Goal: Entertainment & Leisure: Consume media (video, audio)

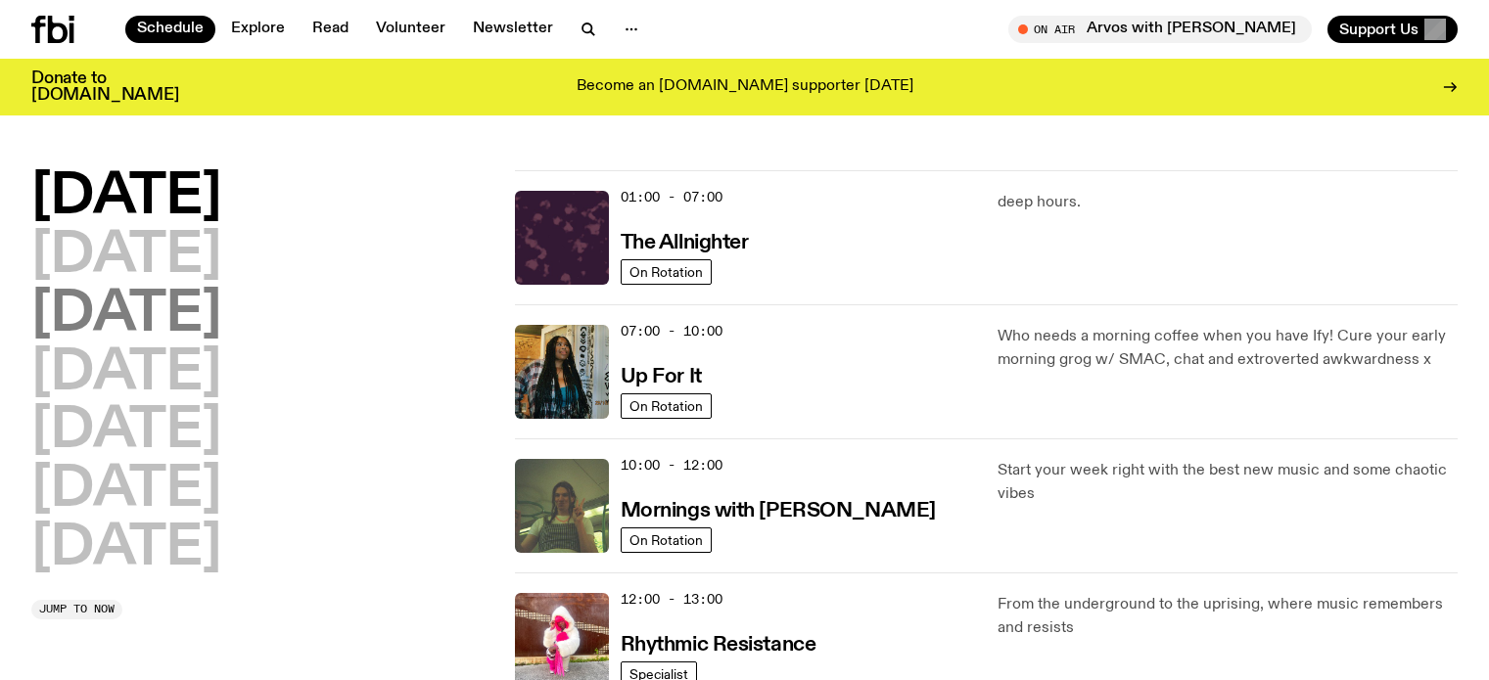
scroll to position [98, 0]
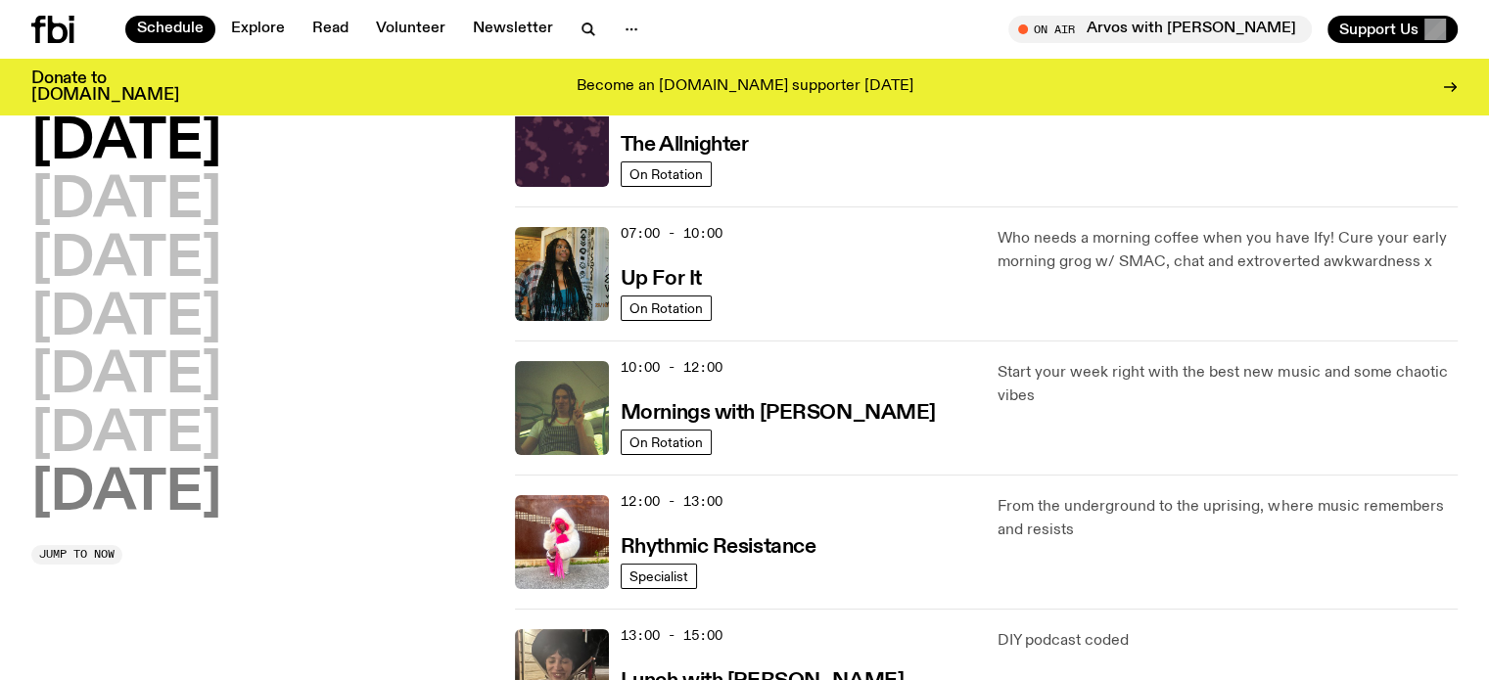
click at [145, 480] on h2 "[DATE]" at bounding box center [126, 494] width 190 height 55
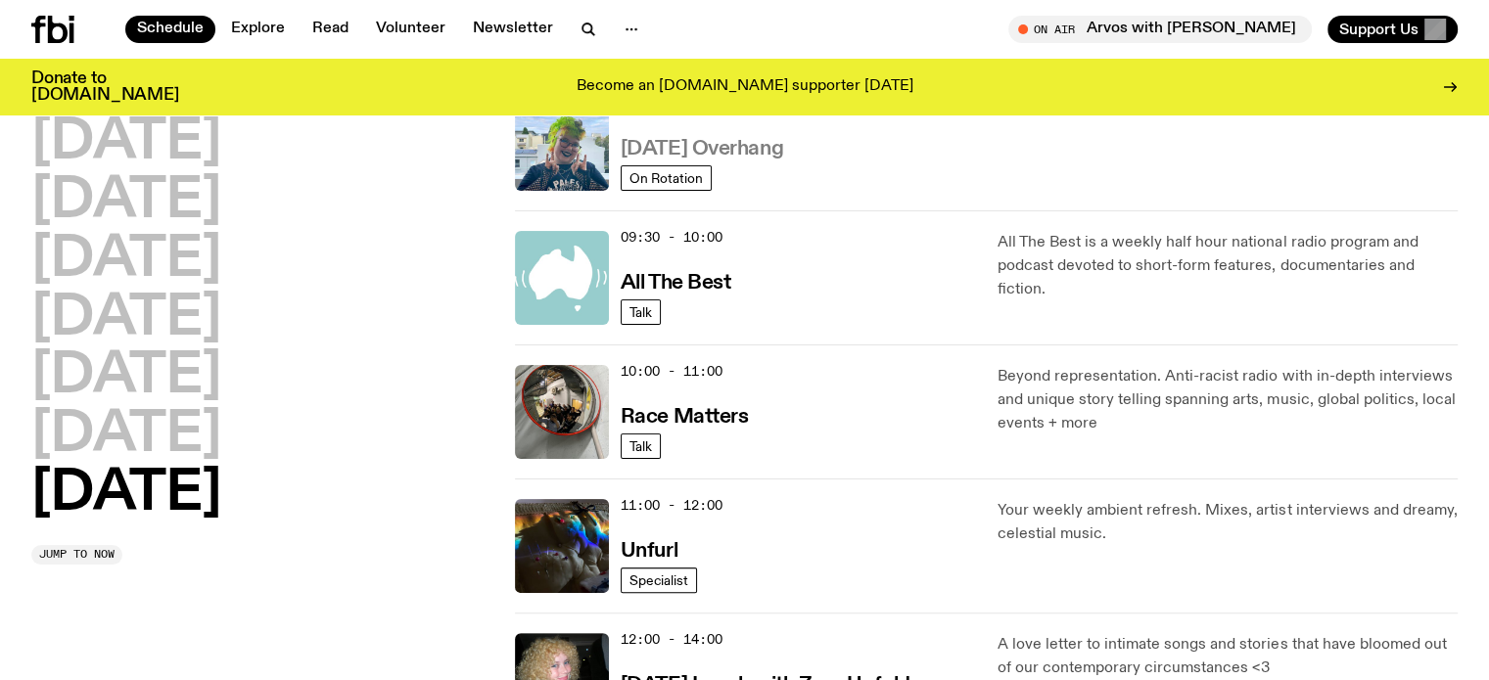
scroll to position [446, 0]
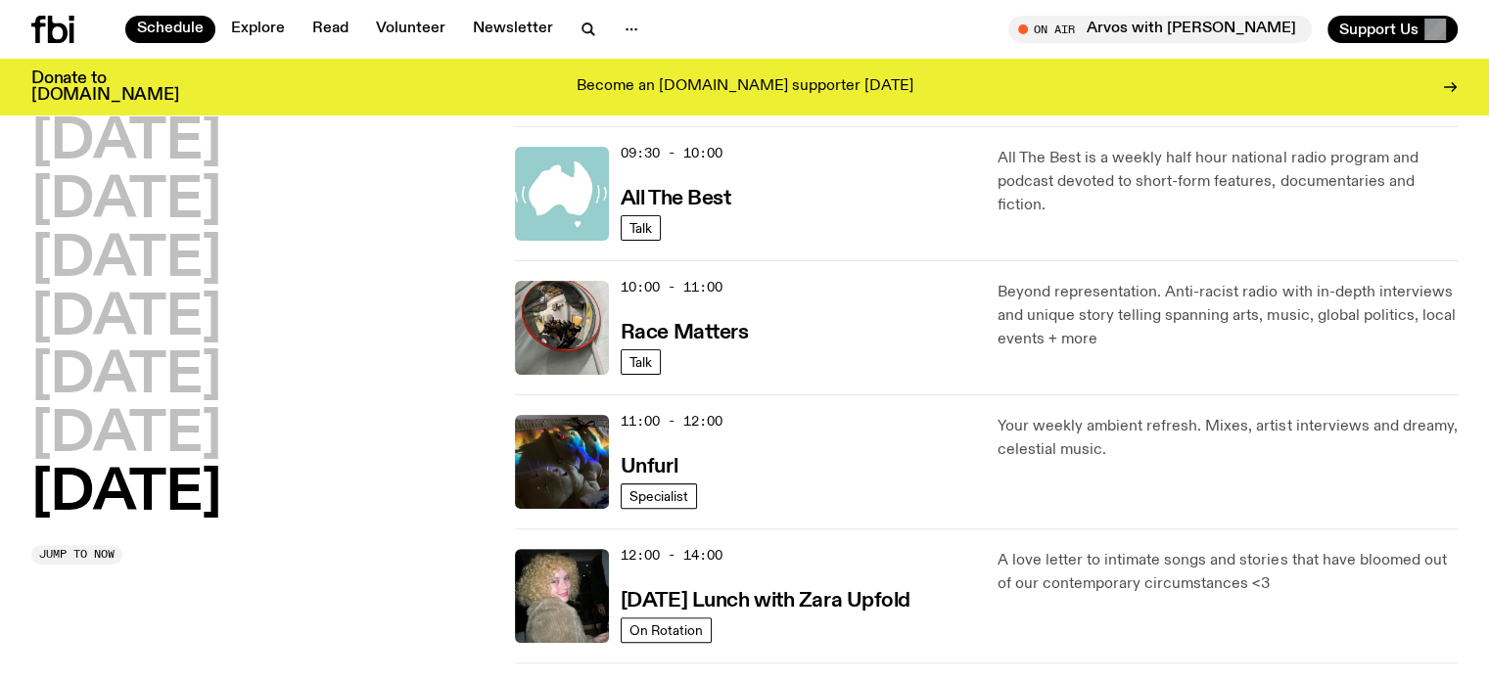
drag, startPoint x: 712, startPoint y: 203, endPoint x: 388, endPoint y: 297, distance: 337.4
click at [388, 297] on div "[DATE] [DATE] [DATE] [DATE] [DATE] [DATE] [DATE]" at bounding box center [261, 319] width 460 height 406
drag, startPoint x: 722, startPoint y: 330, endPoint x: 717, endPoint y: 339, distance: 10.6
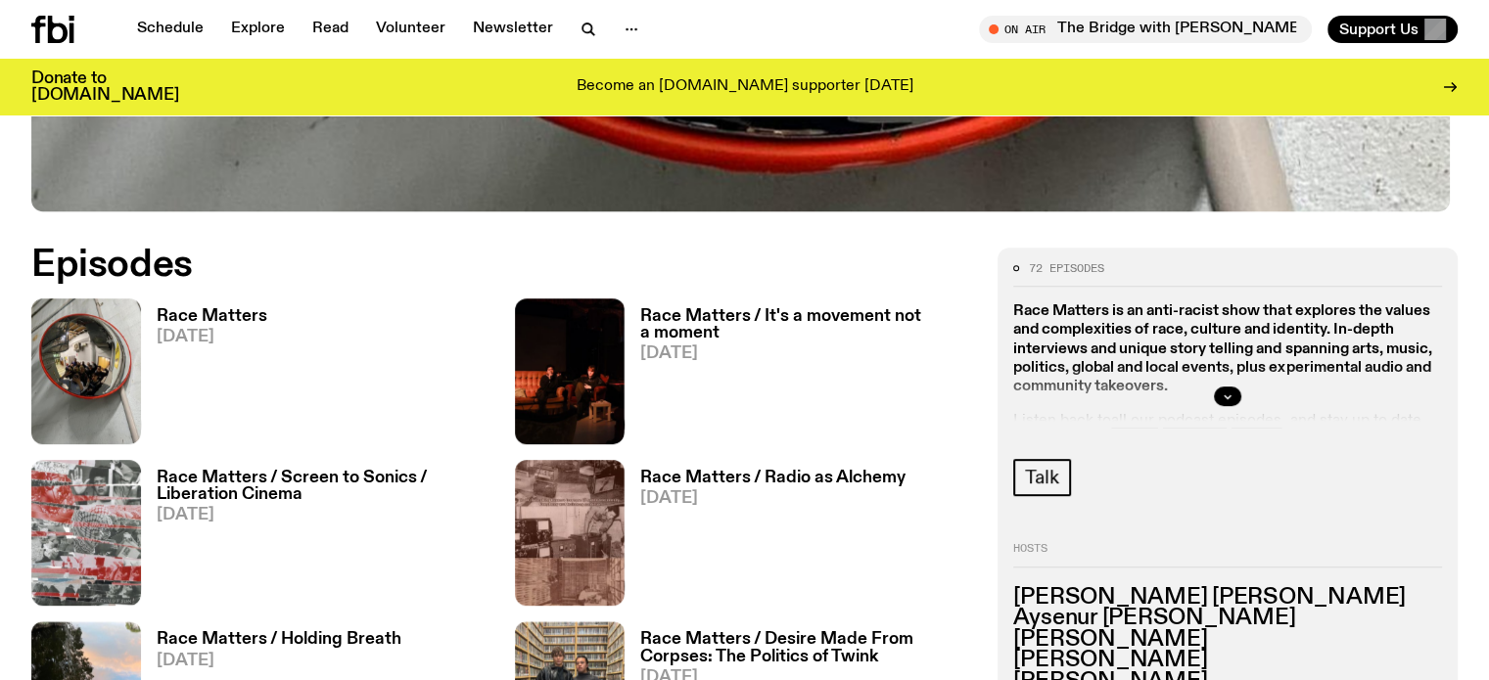
scroll to position [869, 0]
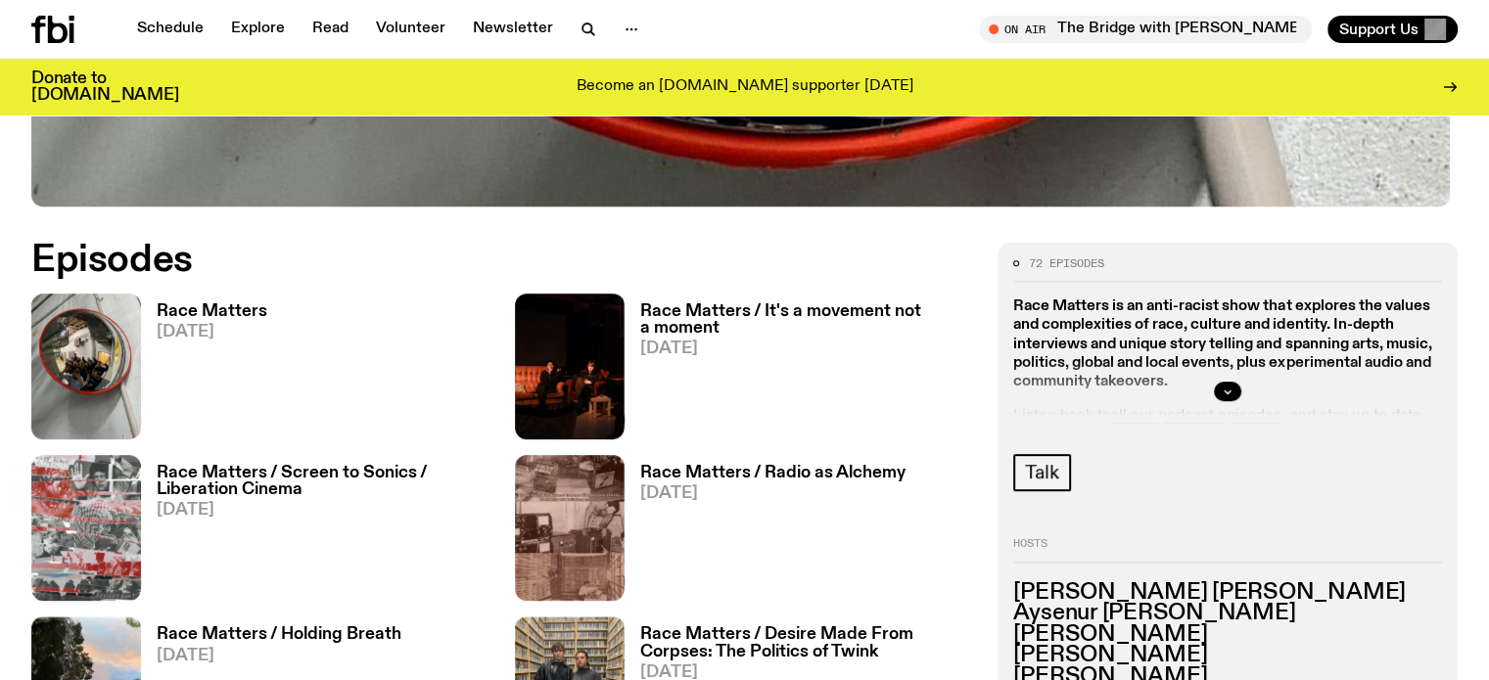
click at [188, 314] on h3 "Race Matters" at bounding box center [212, 311] width 111 height 17
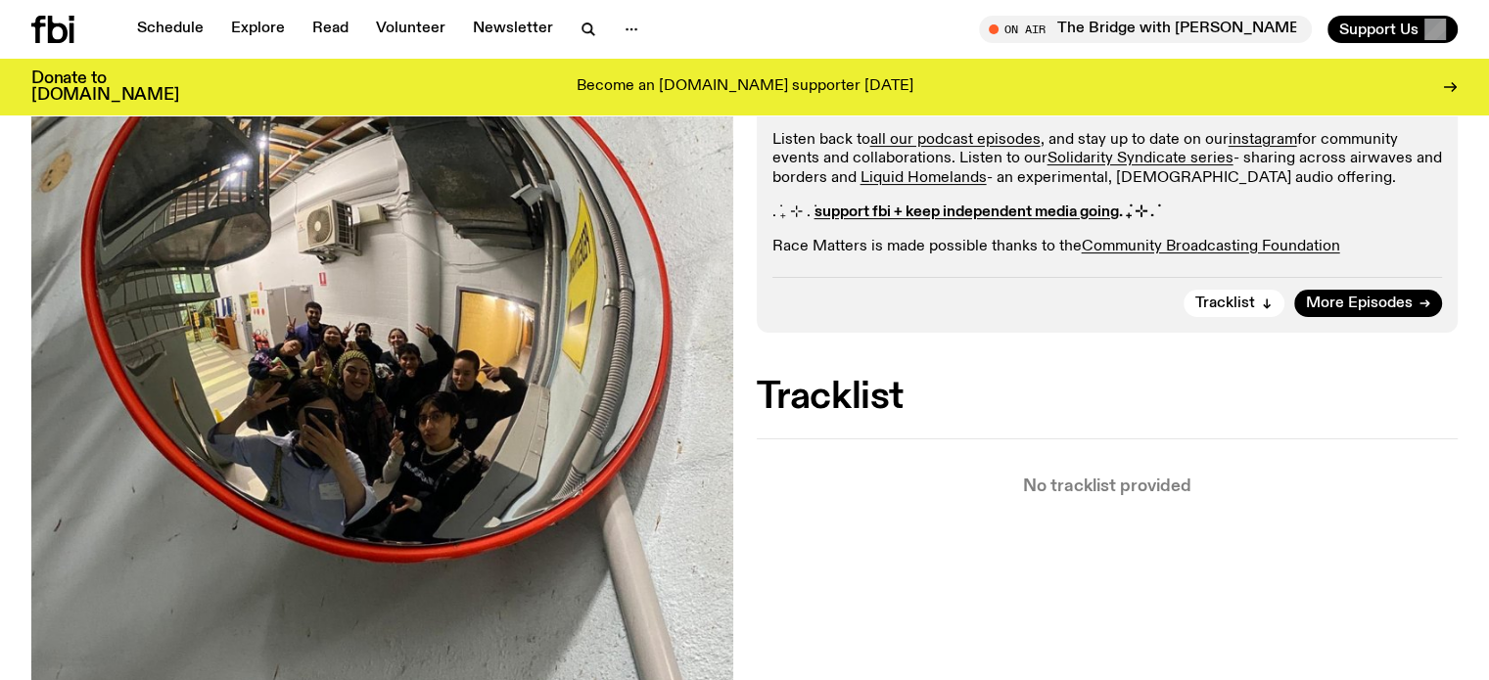
scroll to position [671, 0]
